Goal: Information Seeking & Learning: Learn about a topic

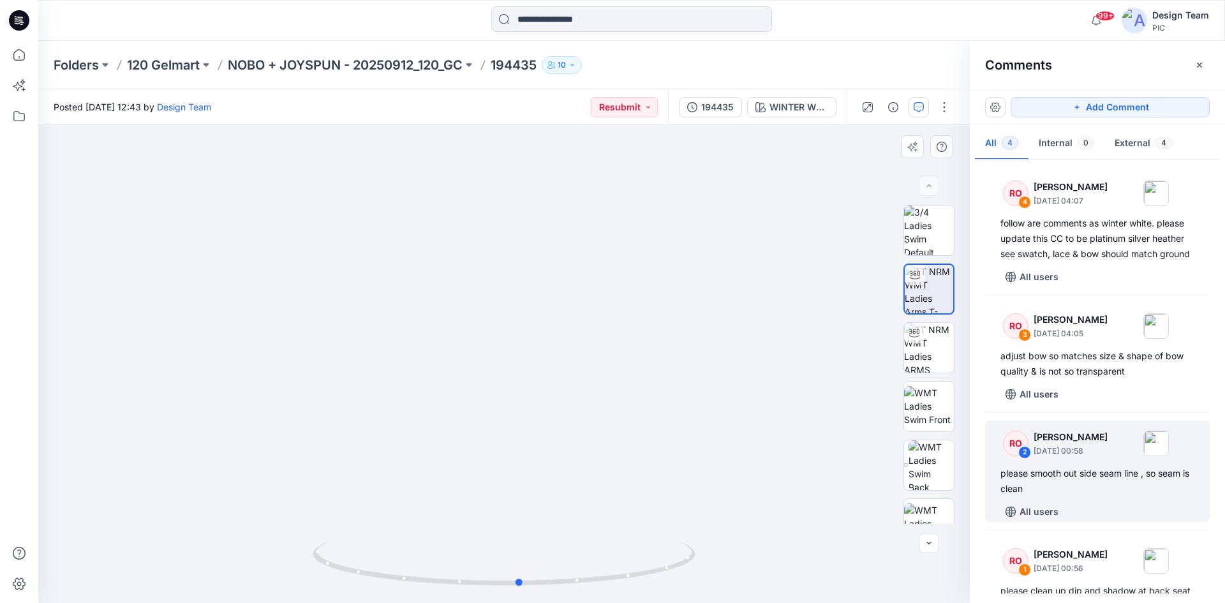
drag, startPoint x: 630, startPoint y: 581, endPoint x: 725, endPoint y: 547, distance: 100.9
click at [725, 547] on div at bounding box center [504, 364] width 932 height 478
click at [880, 57] on div "Folders 120 Gelmart NOBO + JOYSPUN - 20250912_120_GC 194435 10" at bounding box center [582, 65] width 1057 height 18
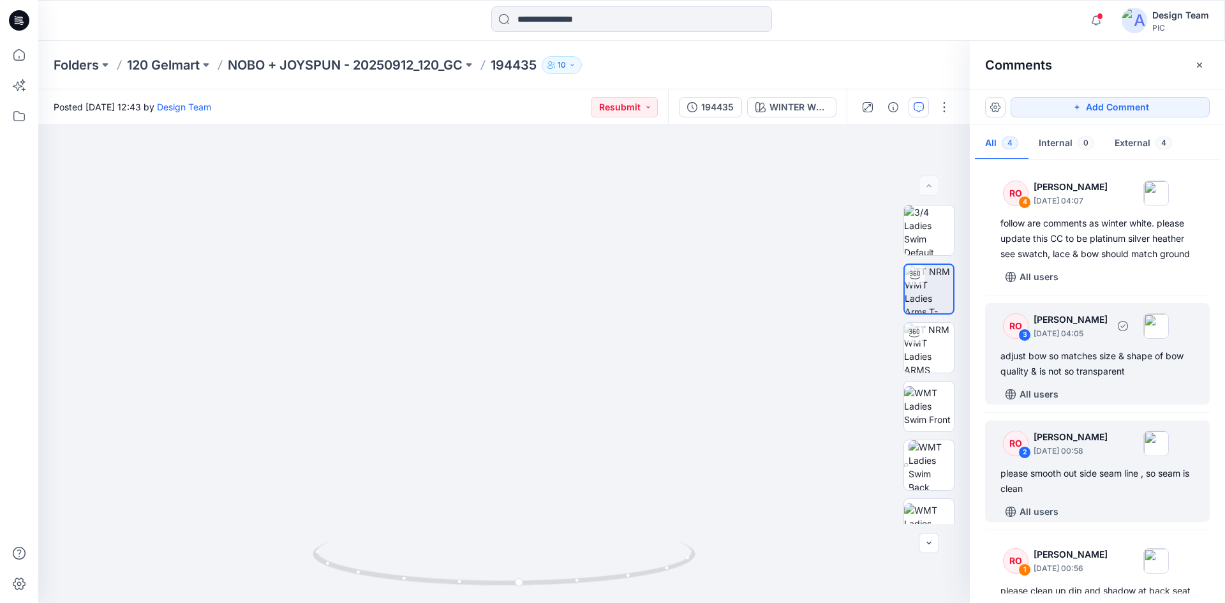
click at [1090, 379] on div "adjust bow so matches size & shape of bow quality & is not so transparent" at bounding box center [1098, 363] width 194 height 31
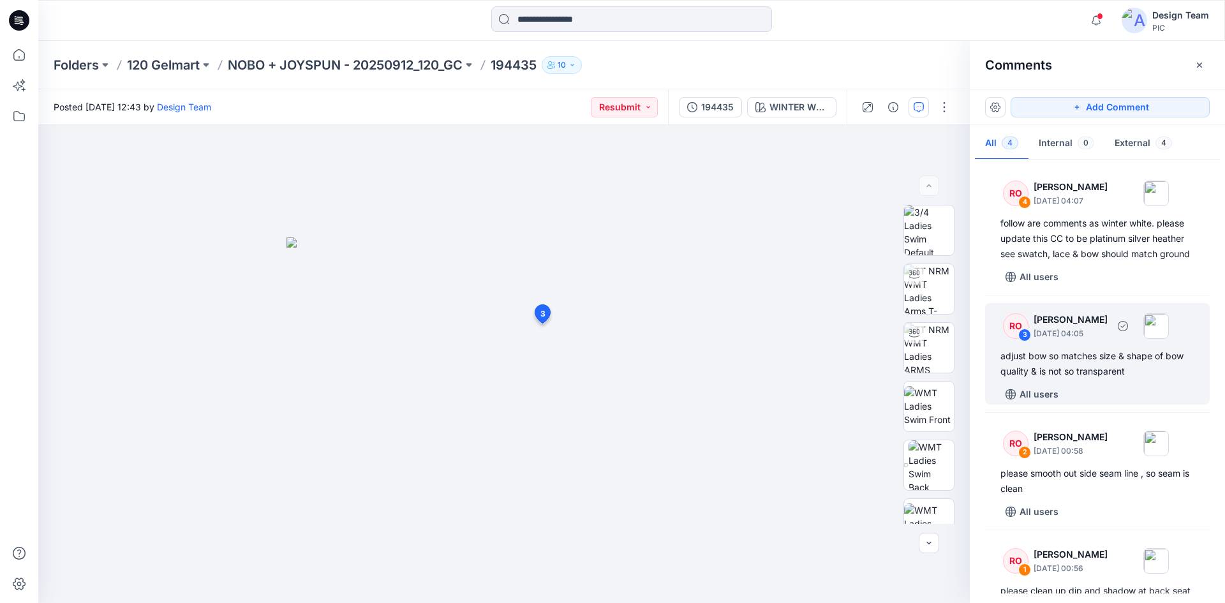
click at [1091, 379] on div "adjust bow so matches size & shape of bow quality & is not so transparent" at bounding box center [1098, 363] width 194 height 31
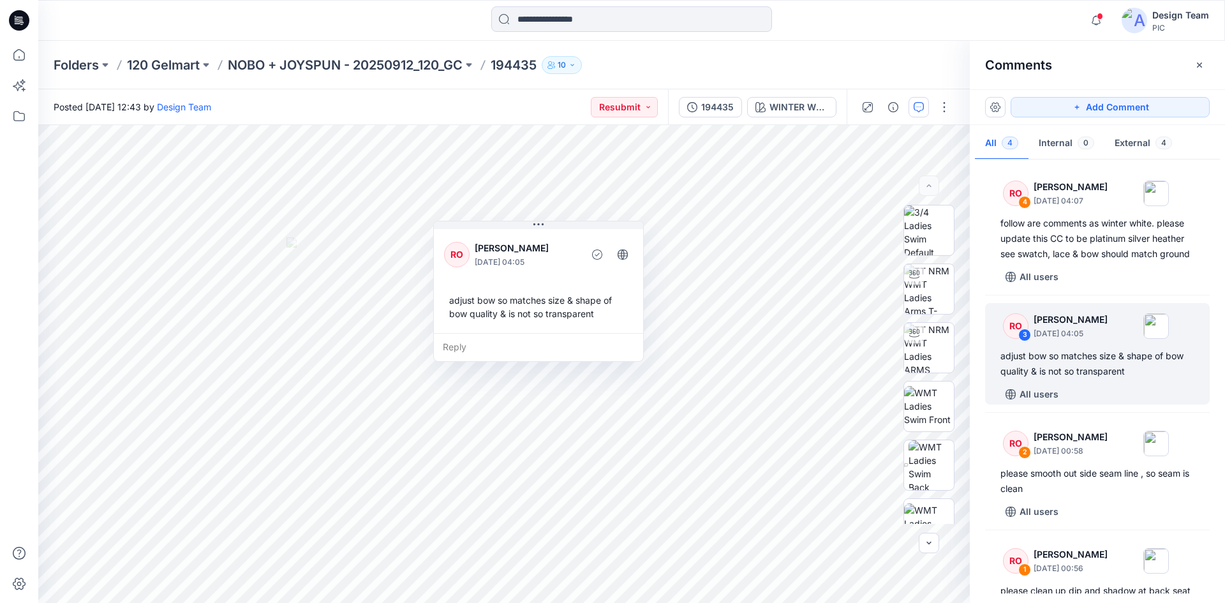
click at [496, 97] on div "Posted [DATE] 12:43 by Design Team Resubmit" at bounding box center [353, 106] width 630 height 35
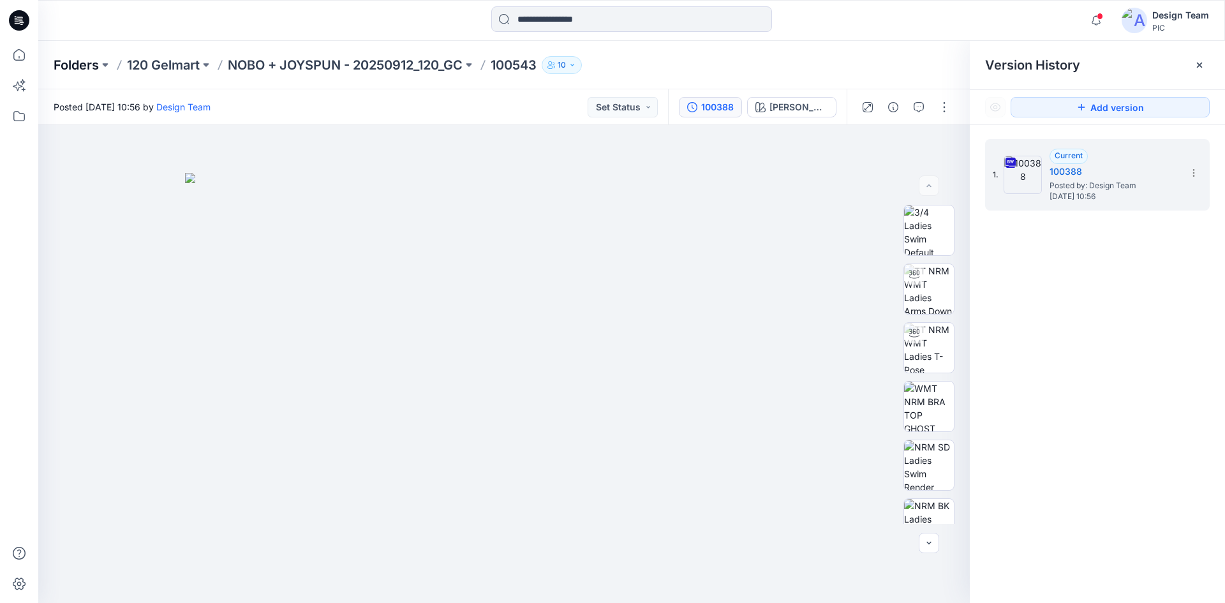
click at [66, 61] on p "Folders" at bounding box center [76, 65] width 45 height 18
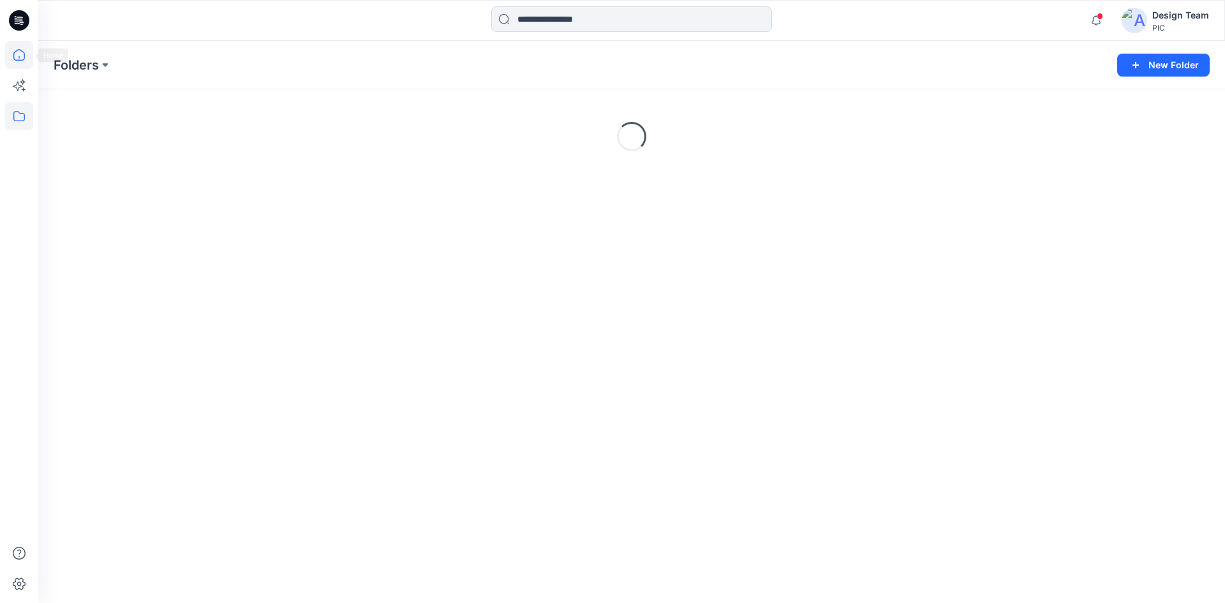
click at [27, 59] on icon at bounding box center [19, 55] width 28 height 28
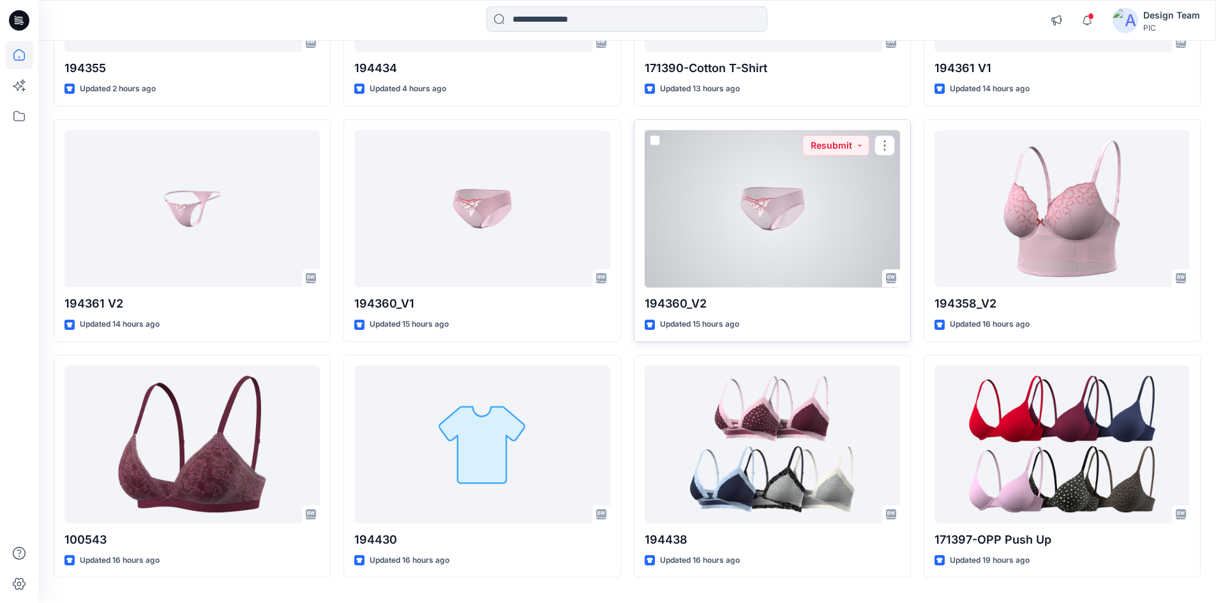
scroll to position [331, 0]
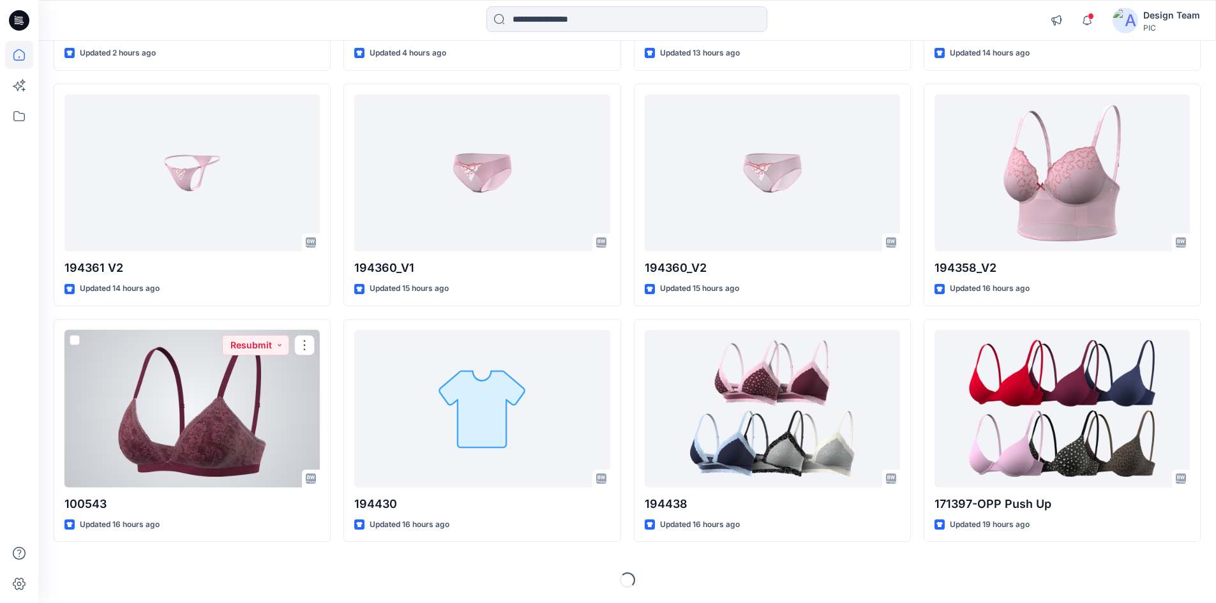
click at [243, 416] on div at bounding box center [191, 409] width 255 height 158
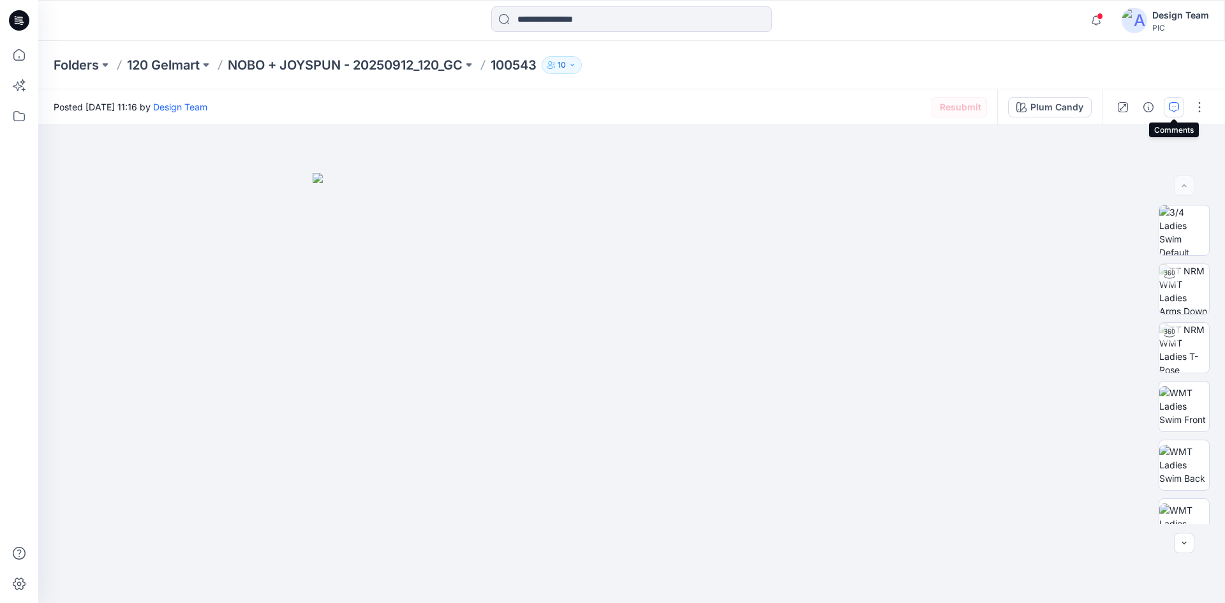
click at [1177, 108] on icon "button" at bounding box center [1174, 107] width 10 height 10
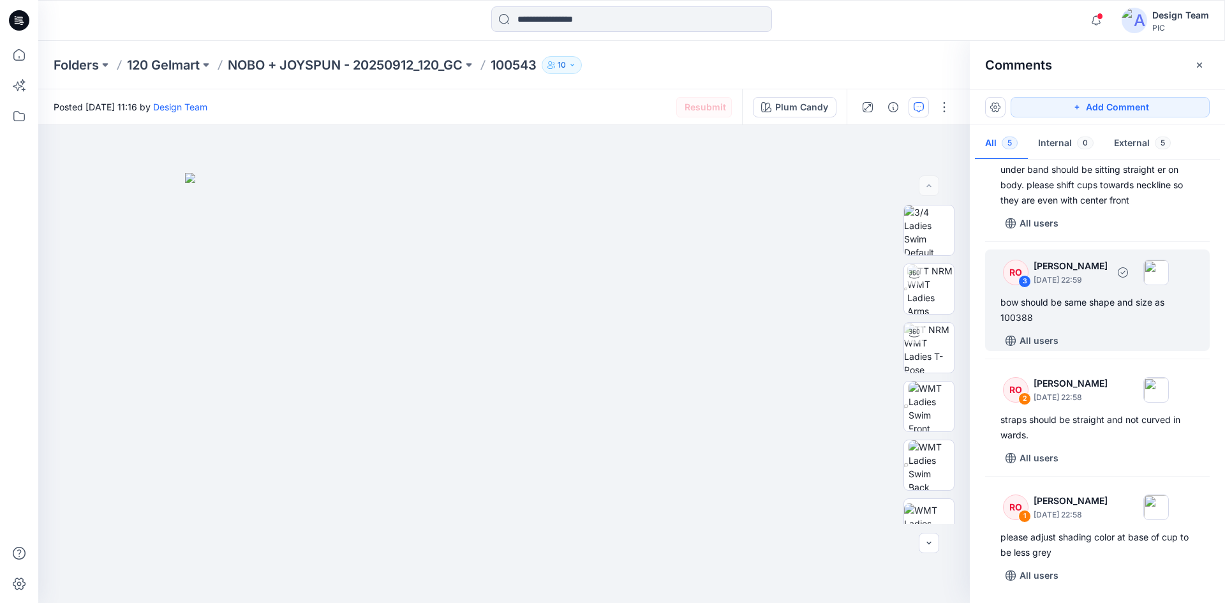
scroll to position [107, 0]
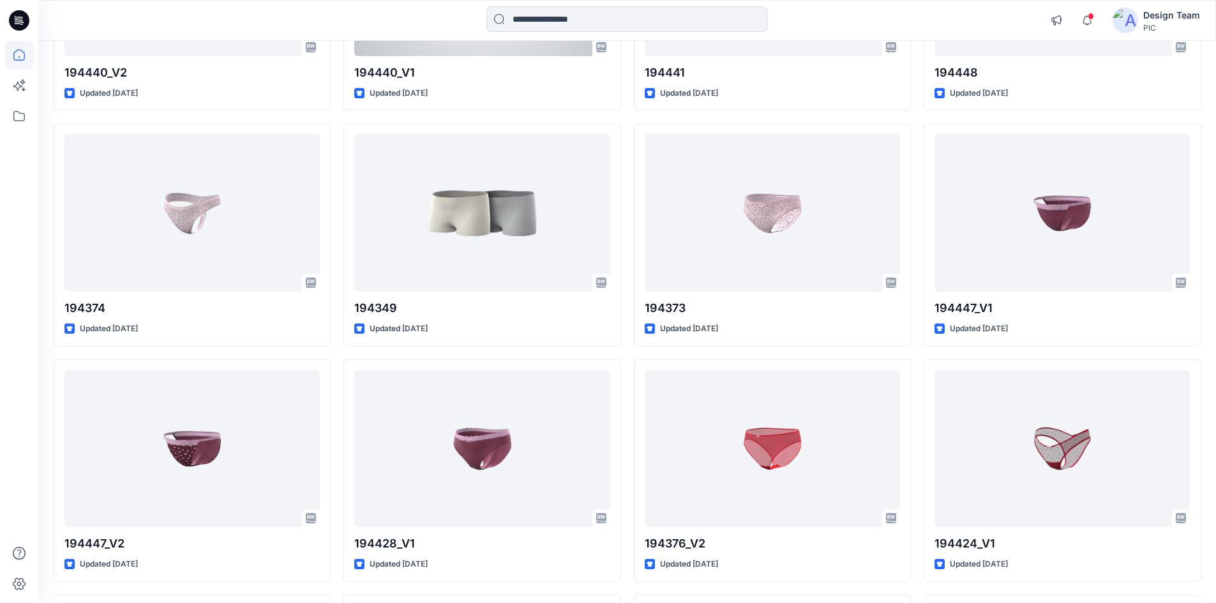
scroll to position [3605, 0]
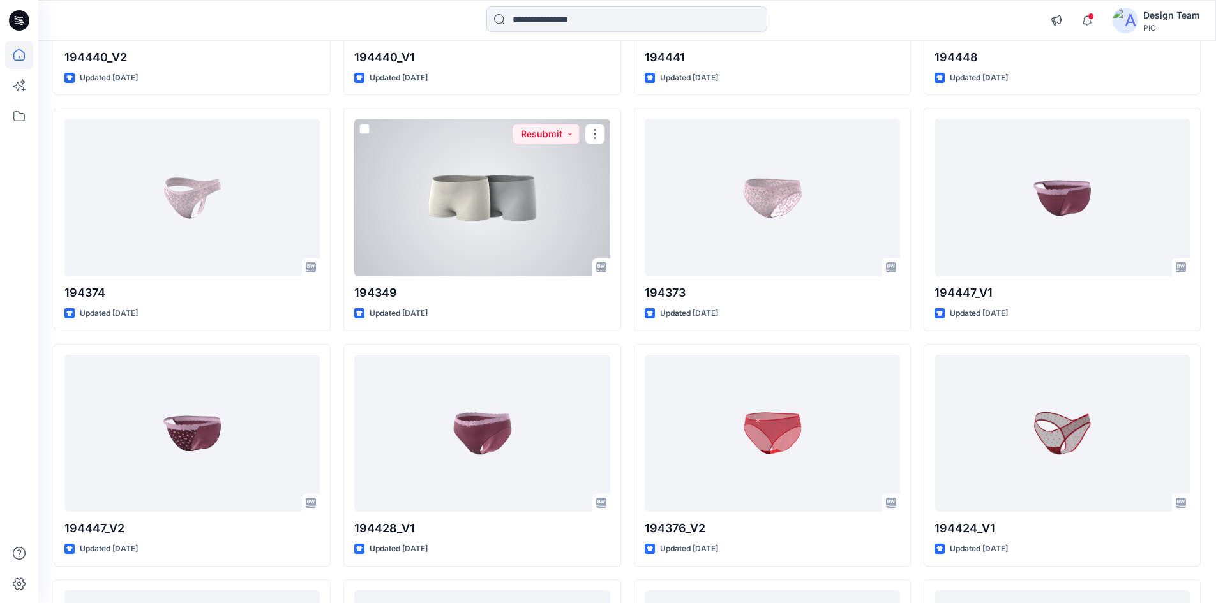
click at [482, 231] on div at bounding box center [481, 198] width 255 height 158
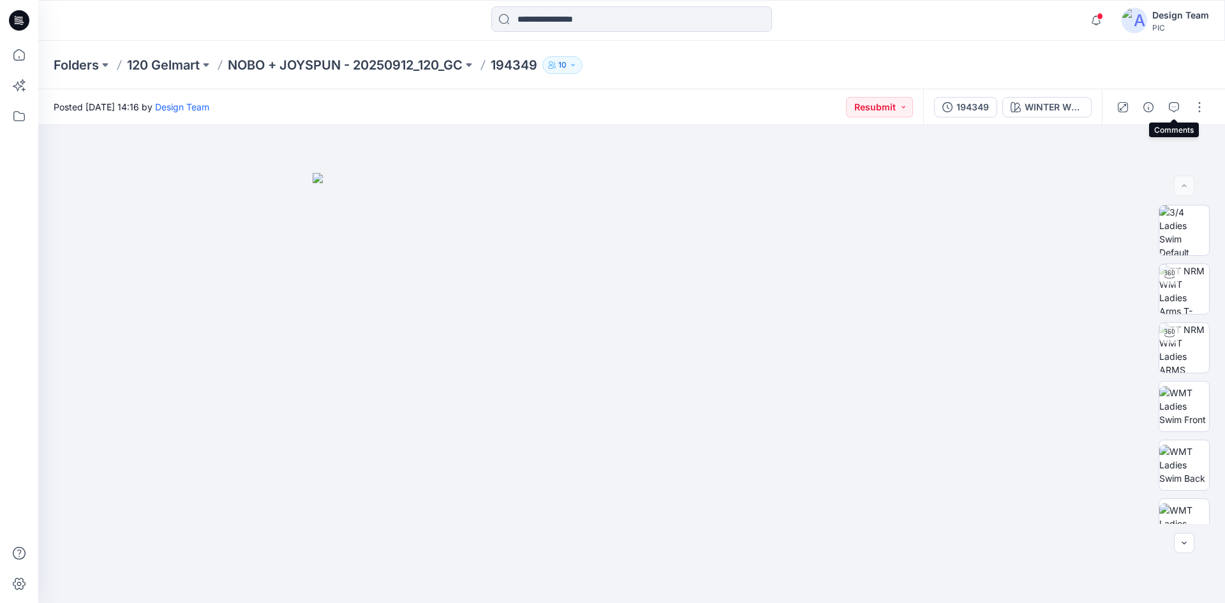
click at [1170, 110] on icon "button" at bounding box center [1174, 107] width 10 height 10
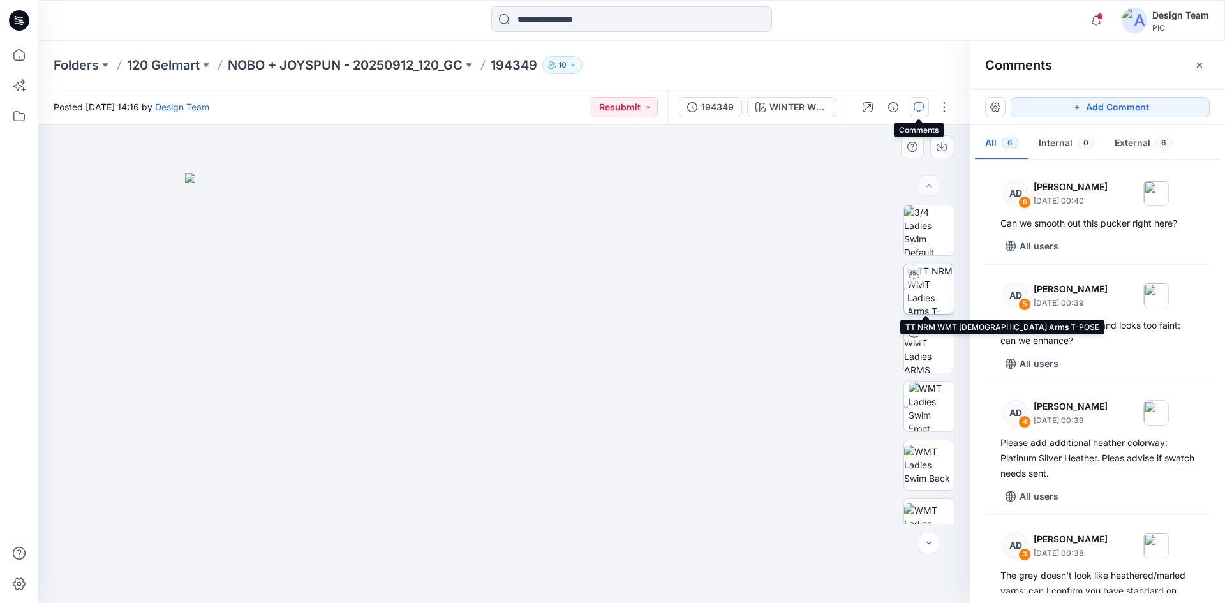
click at [924, 303] on img at bounding box center [931, 289] width 47 height 50
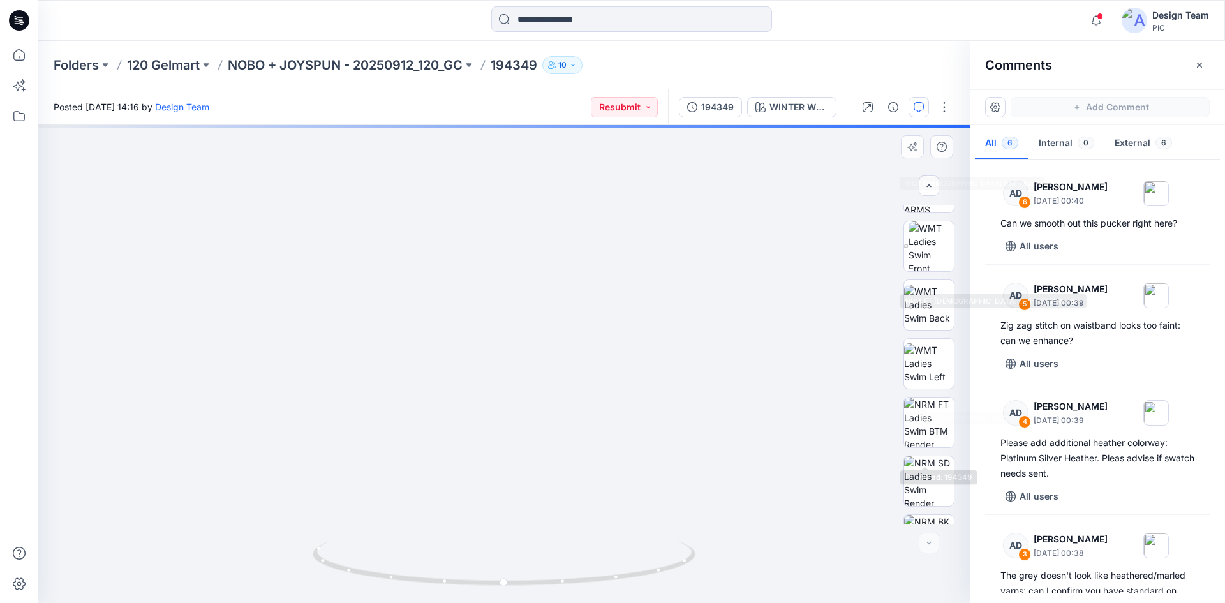
scroll to position [319, 0]
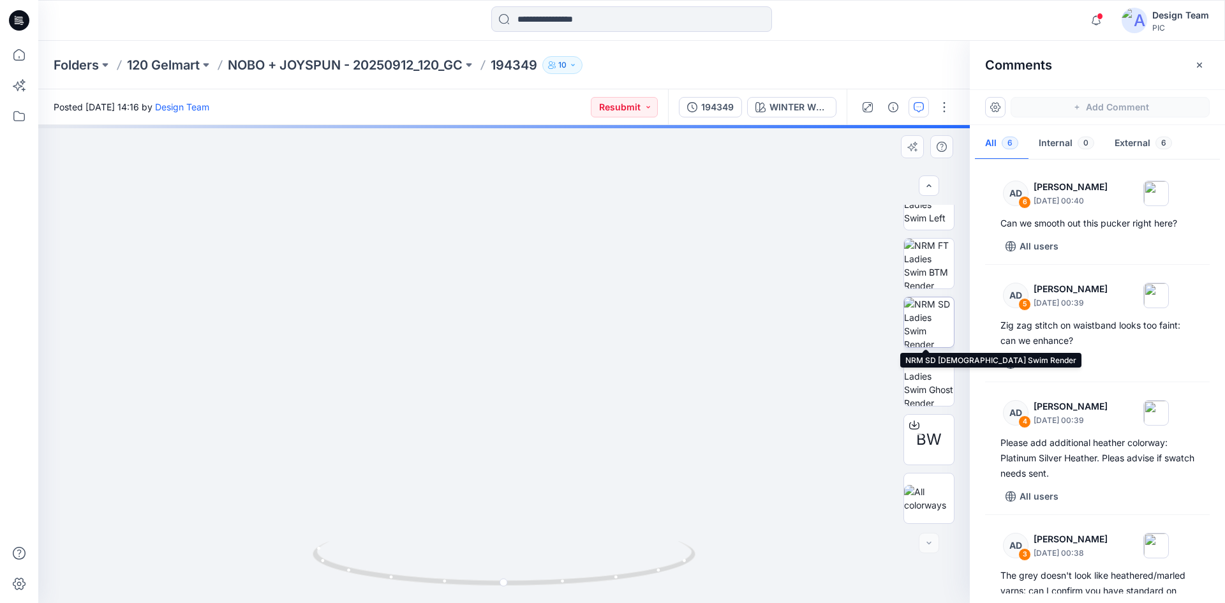
click at [927, 331] on img at bounding box center [929, 322] width 50 height 50
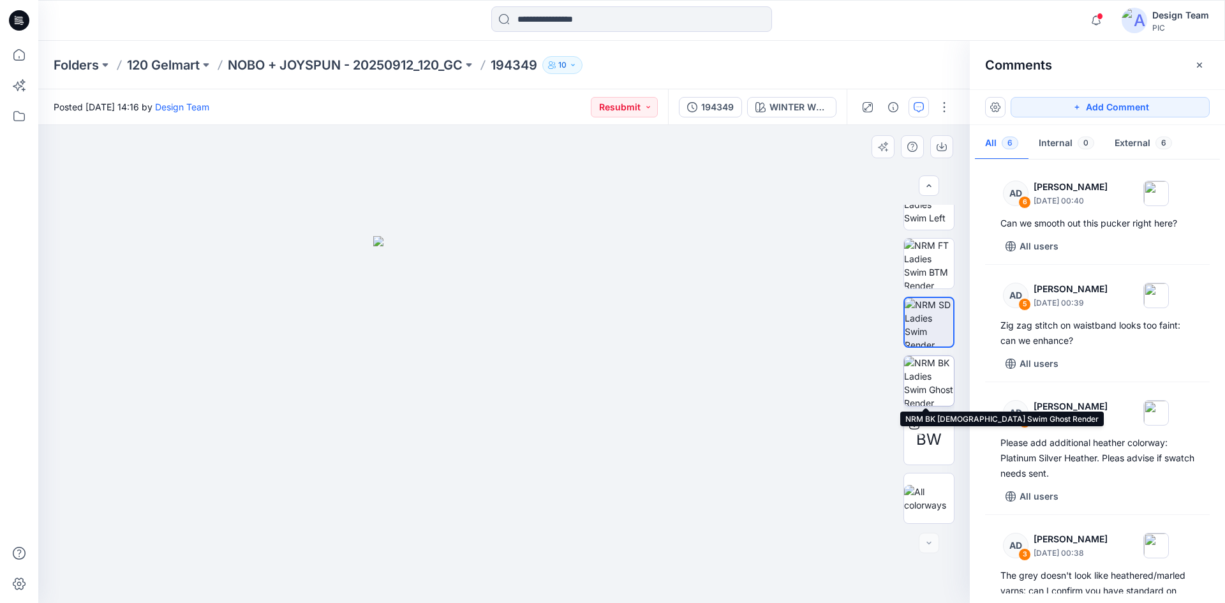
click at [933, 377] on img at bounding box center [929, 381] width 50 height 50
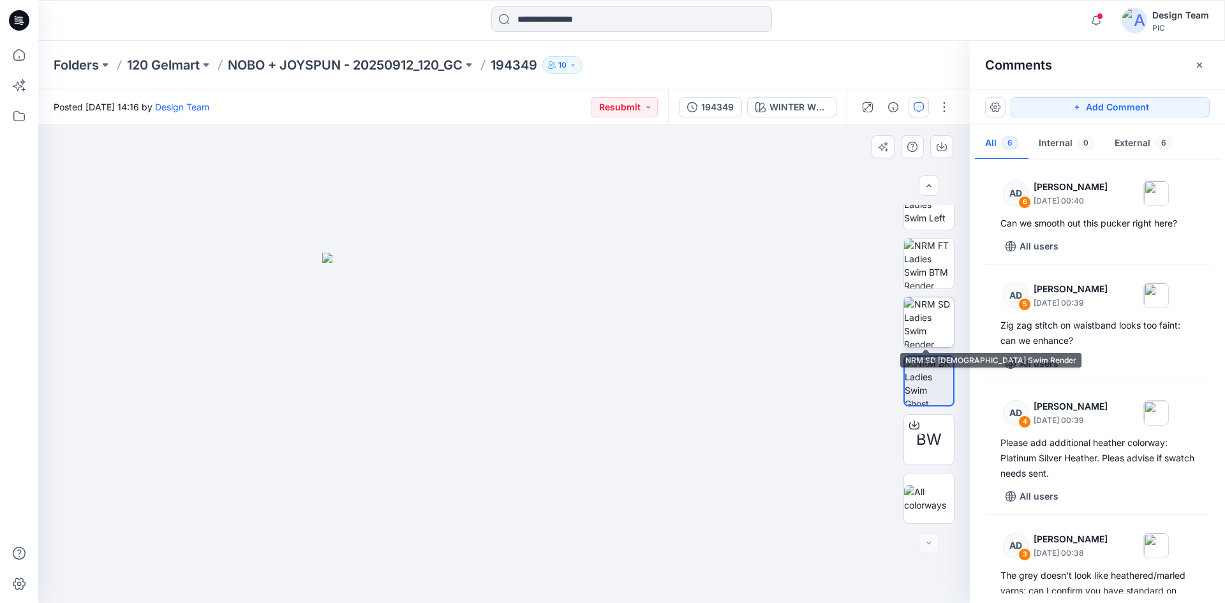
click at [938, 329] on img at bounding box center [929, 322] width 50 height 50
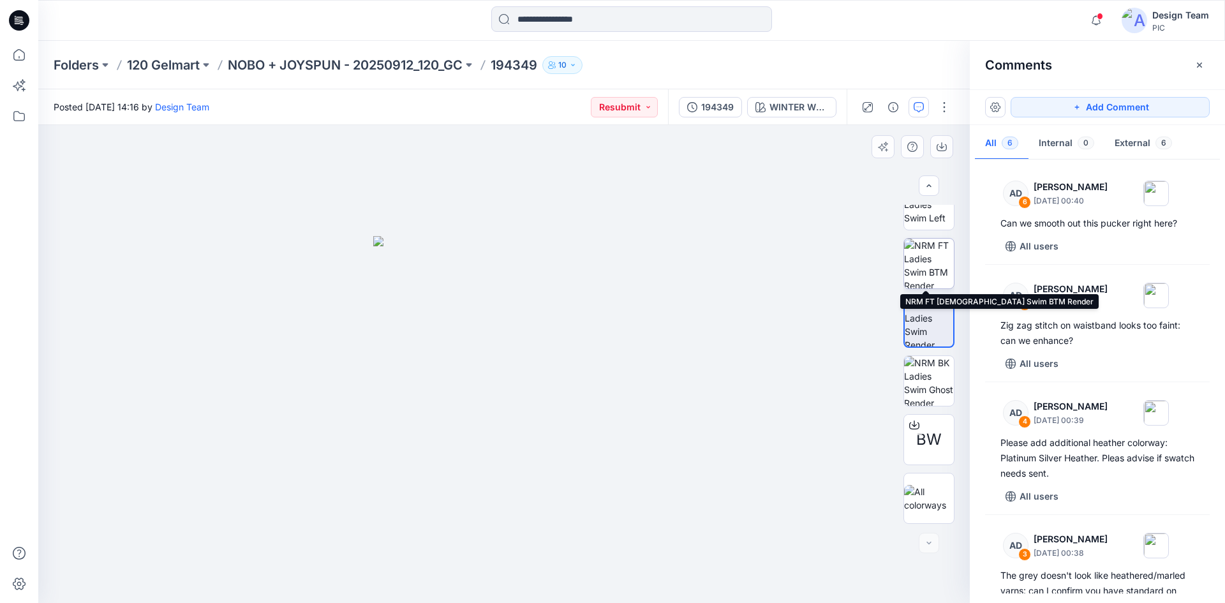
click at [939, 280] on img at bounding box center [929, 264] width 50 height 50
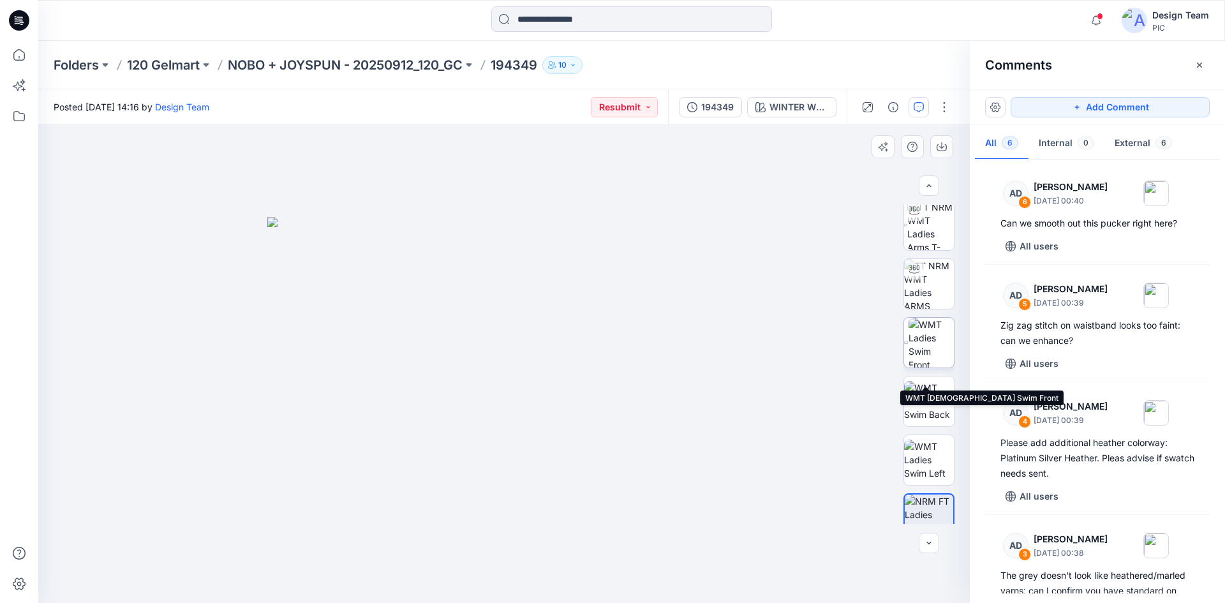
scroll to position [0, 0]
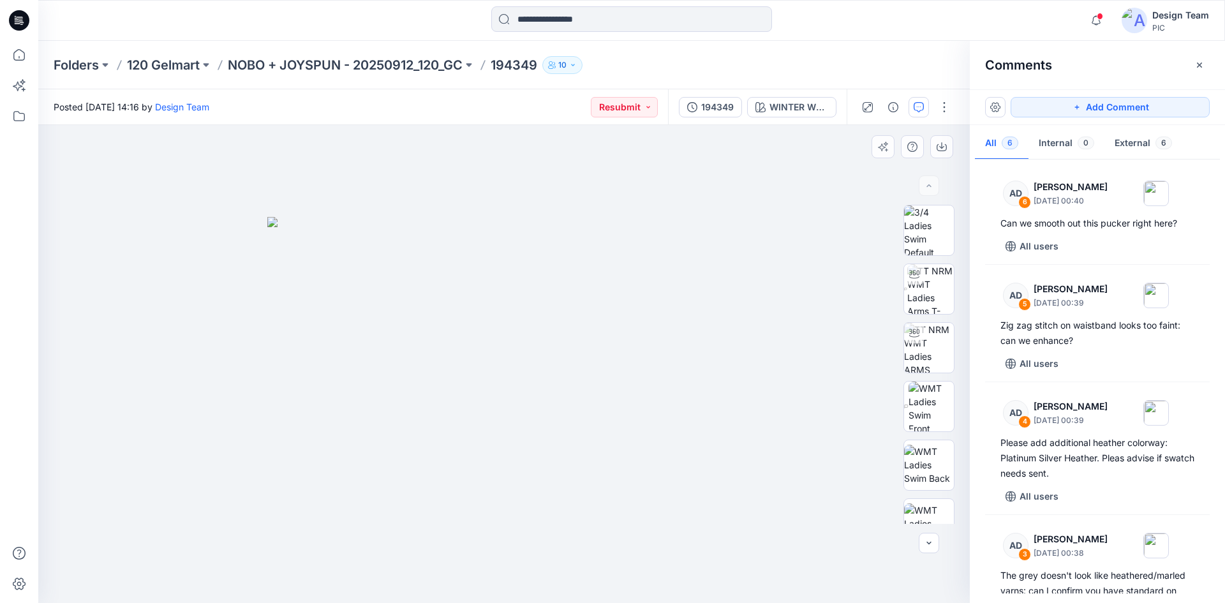
click at [786, 382] on div at bounding box center [504, 364] width 932 height 478
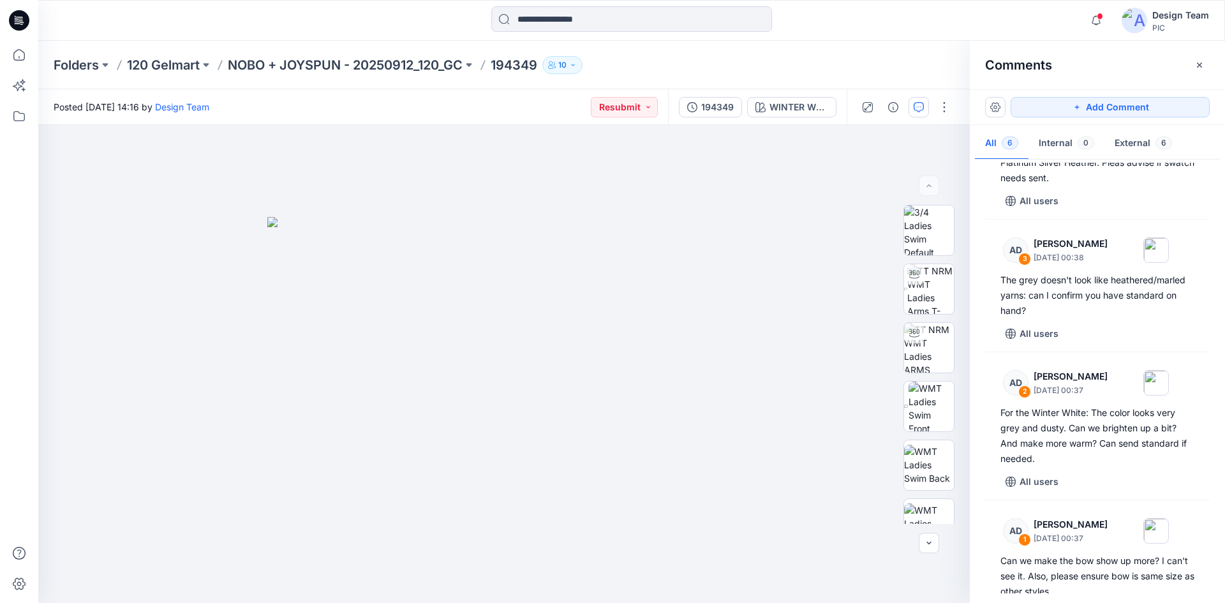
scroll to position [334, 0]
